Goal: Use online tool/utility

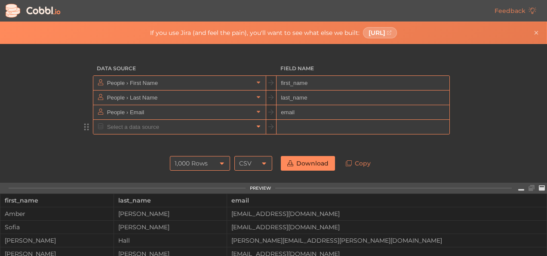
click at [256, 127] on icon at bounding box center [259, 126] width 6 height 6
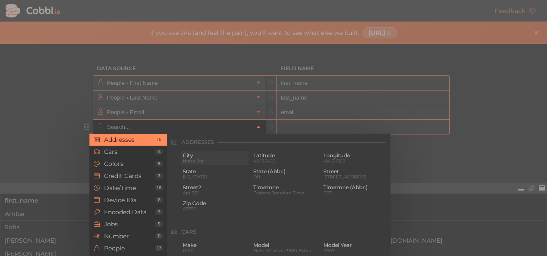
click at [194, 156] on span "City" at bounding box center [215, 155] width 64 height 6
type input "Addresses › City"
type input "city"
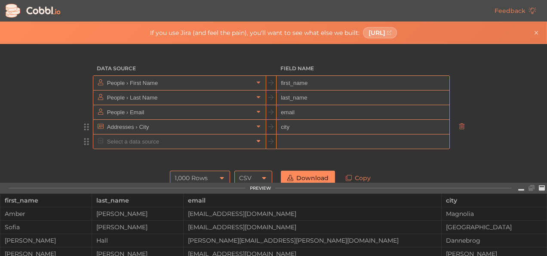
click at [256, 139] on icon at bounding box center [259, 141] width 6 height 6
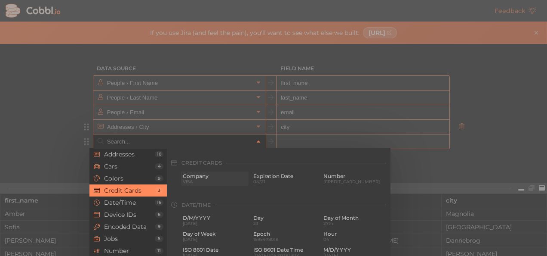
scroll to position [215, 0]
click at [201, 180] on span "VISA" at bounding box center [215, 181] width 64 height 5
type input "Credit Cards › Company"
type input "credit_card_company"
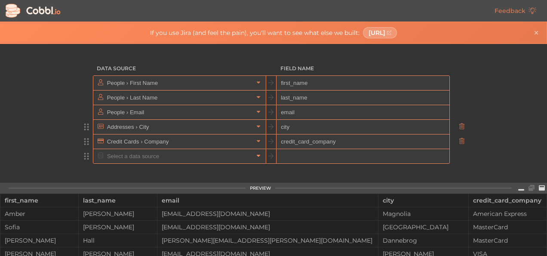
click at [256, 154] on icon at bounding box center [259, 155] width 6 height 6
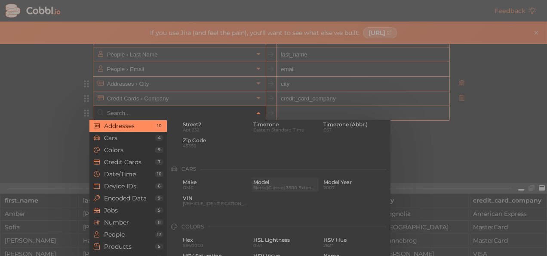
scroll to position [0, 0]
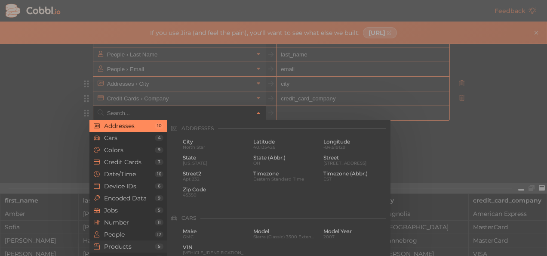
click at [145, 243] on span "Products" at bounding box center [129, 246] width 51 height 7
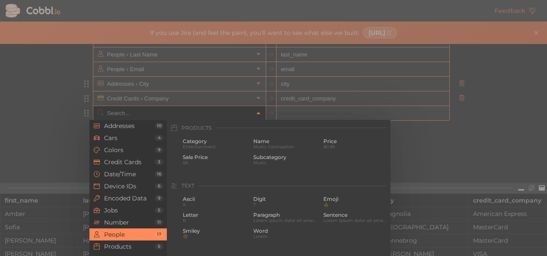
scroll to position [785, 0]
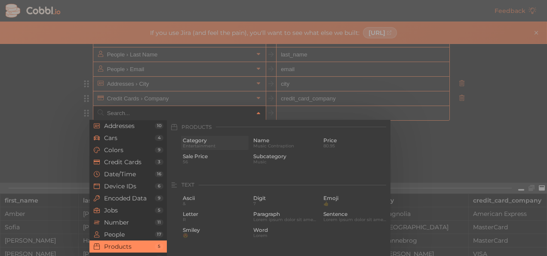
click at [226, 145] on span "Entertainment" at bounding box center [215, 145] width 64 height 5
type input "Products › Category"
type input "category"
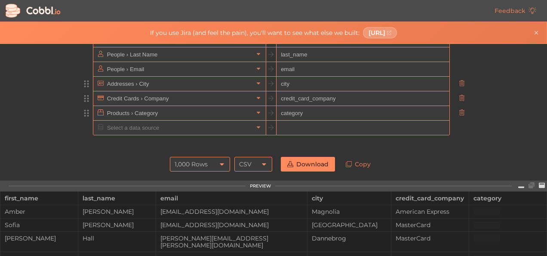
scroll to position [58, 0]
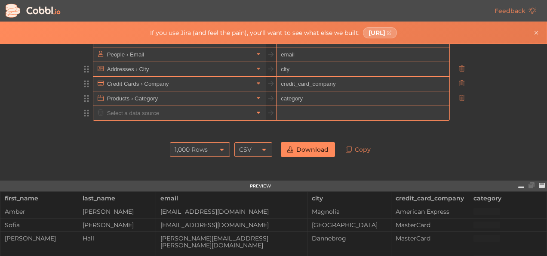
click at [253, 113] on link at bounding box center [258, 112] width 10 height 9
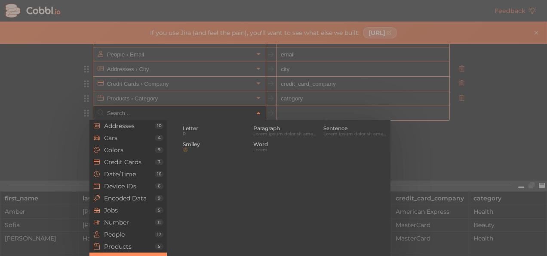
scroll to position [880, 0]
click at [138, 243] on span "Products" at bounding box center [129, 246] width 51 height 7
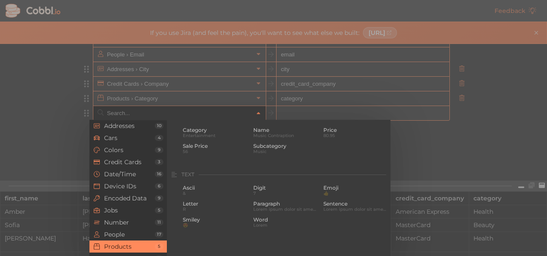
scroll to position [785, 0]
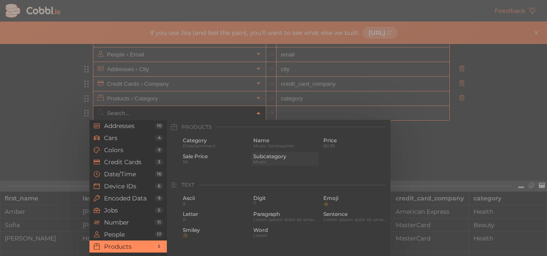
click at [256, 157] on span "Subcategory" at bounding box center [285, 156] width 64 height 6
type input "Products › Subcategory"
type input "subcategory"
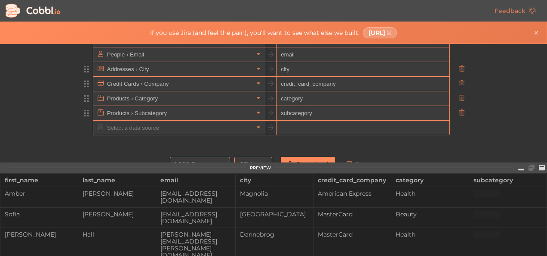
scroll to position [72, 0]
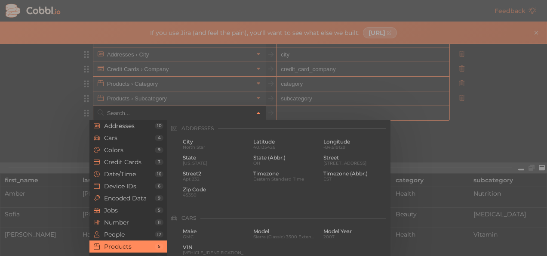
click at [256, 111] on icon at bounding box center [259, 113] width 6 height 6
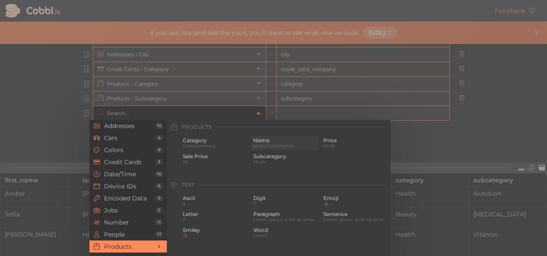
click at [273, 145] on span "Music Contraption" at bounding box center [285, 145] width 64 height 5
type input "Products › Name"
type input "name"
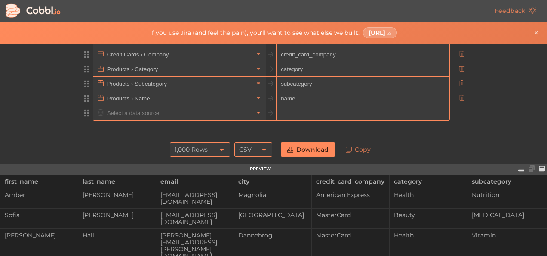
click at [253, 115] on link at bounding box center [258, 112] width 10 height 9
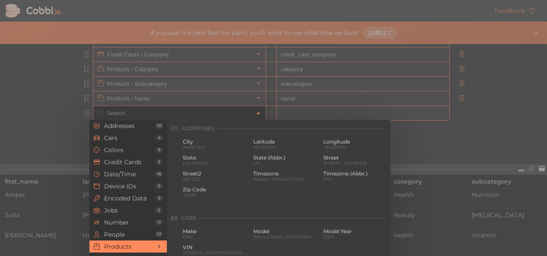
scroll to position [785, 0]
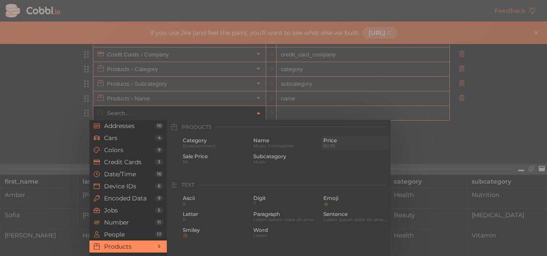
click at [324, 141] on span "Price" at bounding box center [356, 140] width 64 height 6
type input "Products › Price"
type input "price"
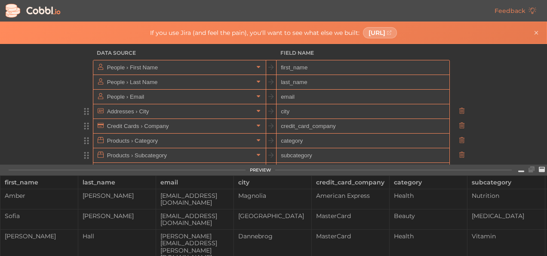
scroll to position [0, 0]
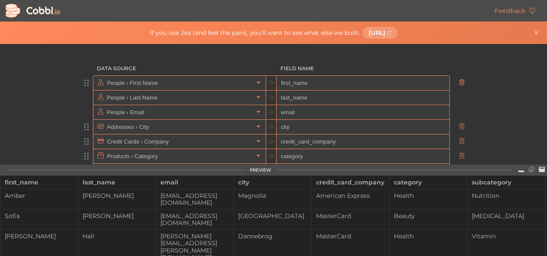
click at [460, 82] on icon at bounding box center [462, 82] width 6 height 6
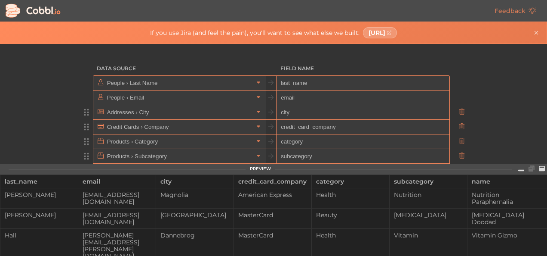
click at [460, 82] on icon at bounding box center [462, 82] width 6 height 6
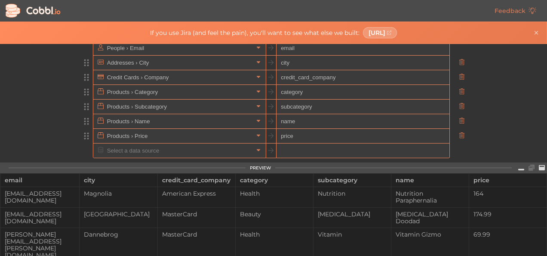
scroll to position [43, 0]
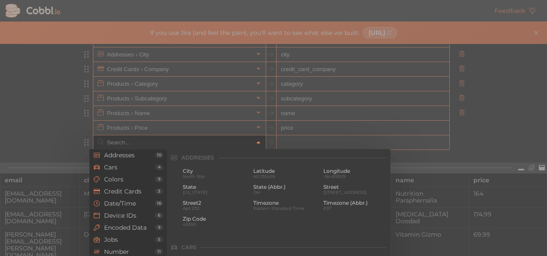
click at [256, 139] on icon at bounding box center [259, 142] width 6 height 6
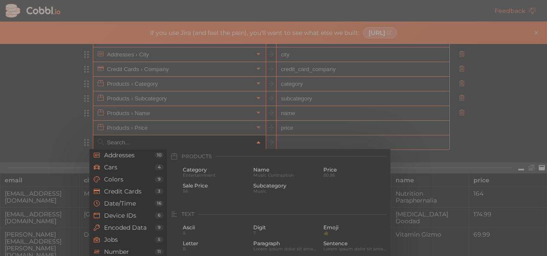
click at [65, 116] on div at bounding box center [273, 128] width 547 height 256
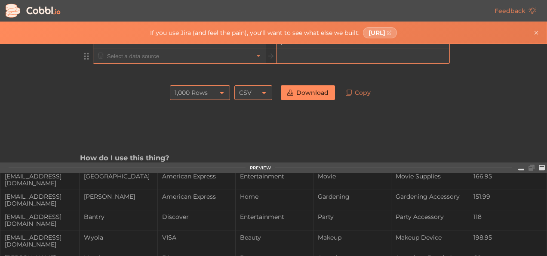
scroll to position [295, 0]
